Goal: Entertainment & Leisure: Consume media (video, audio)

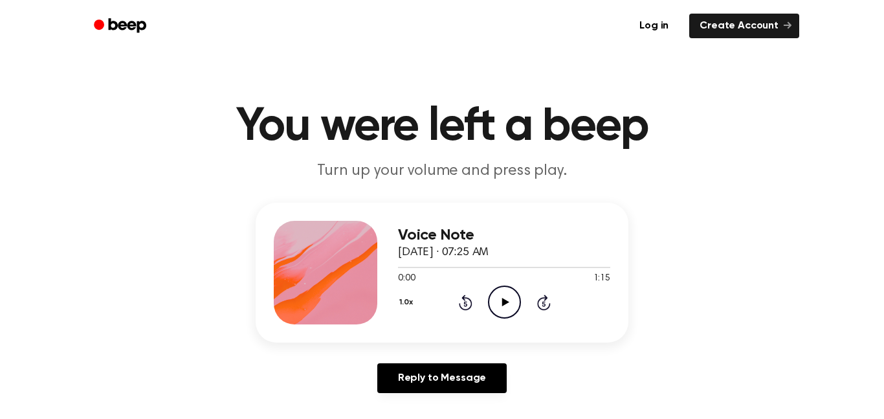
click at [503, 313] on icon "Play Audio" at bounding box center [504, 301] width 33 height 33
click at [504, 308] on icon "Play Audio" at bounding box center [504, 301] width 33 height 33
